Goal: Navigation & Orientation: Find specific page/section

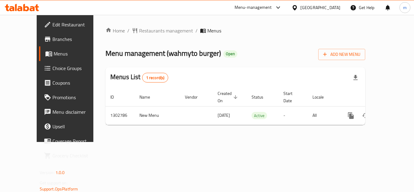
click at [21, 8] on icon at bounding box center [19, 8] width 5 height 5
click at [28, 5] on icon at bounding box center [22, 7] width 34 height 7
click at [31, 9] on icon at bounding box center [32, 8] width 5 height 5
click at [27, 3] on div at bounding box center [22, 8] width 44 height 12
click at [7, 6] on icon at bounding box center [7, 7] width 4 height 7
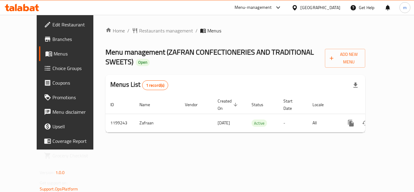
click at [37, 12] on div at bounding box center [22, 8] width 44 height 12
click at [26, 11] on icon at bounding box center [26, 7] width 6 height 7
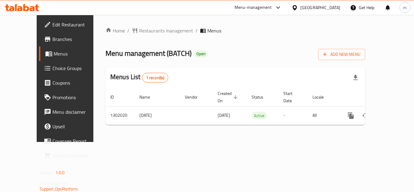
click at [28, 12] on div at bounding box center [22, 8] width 44 height 12
click at [29, 7] on icon at bounding box center [22, 7] width 34 height 7
click at [36, 11] on div at bounding box center [22, 7] width 34 height 7
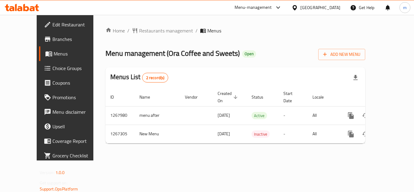
click at [28, 6] on icon at bounding box center [22, 7] width 34 height 7
